Goal: Task Accomplishment & Management: Manage account settings

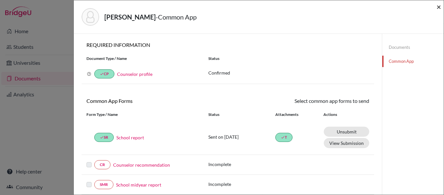
click at [438, 6] on span "×" at bounding box center [438, 6] width 5 height 9
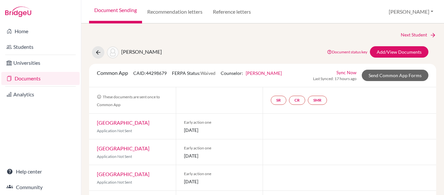
click at [21, 76] on link "Documents" at bounding box center [40, 78] width 78 height 13
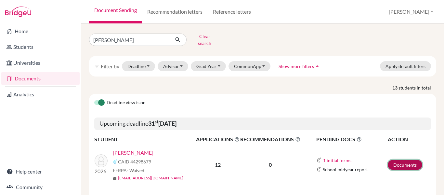
click at [394, 160] on link "Documents" at bounding box center [405, 165] width 34 height 10
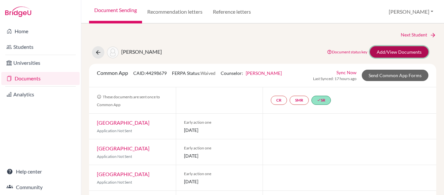
click at [398, 51] on link "Add/View Documents" at bounding box center [399, 51] width 58 height 11
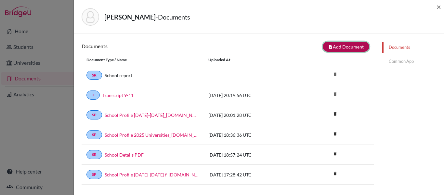
click at [350, 48] on button "note_add Add Document" at bounding box center [346, 47] width 46 height 10
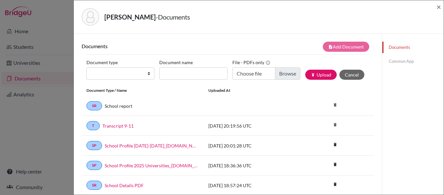
click at [408, 59] on link "Common App" at bounding box center [412, 61] width 61 height 11
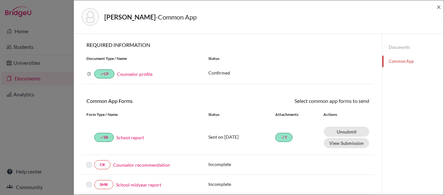
click at [405, 48] on link "Documents" at bounding box center [412, 47] width 61 height 11
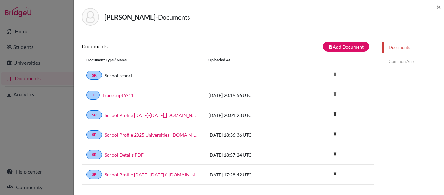
scroll to position [51, 0]
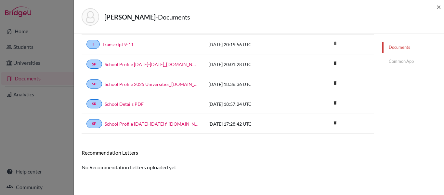
click at [403, 60] on link "Common App" at bounding box center [412, 61] width 61 height 11
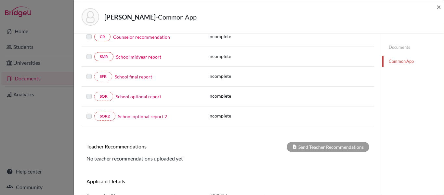
scroll to position [126, 0]
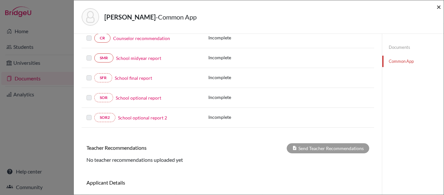
click at [438, 7] on span "×" at bounding box center [438, 6] width 5 height 9
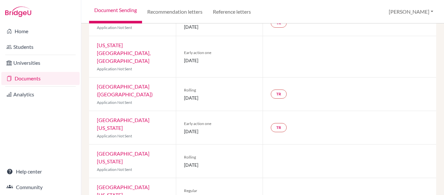
scroll to position [170, 0]
